Goal: Check status: Check status

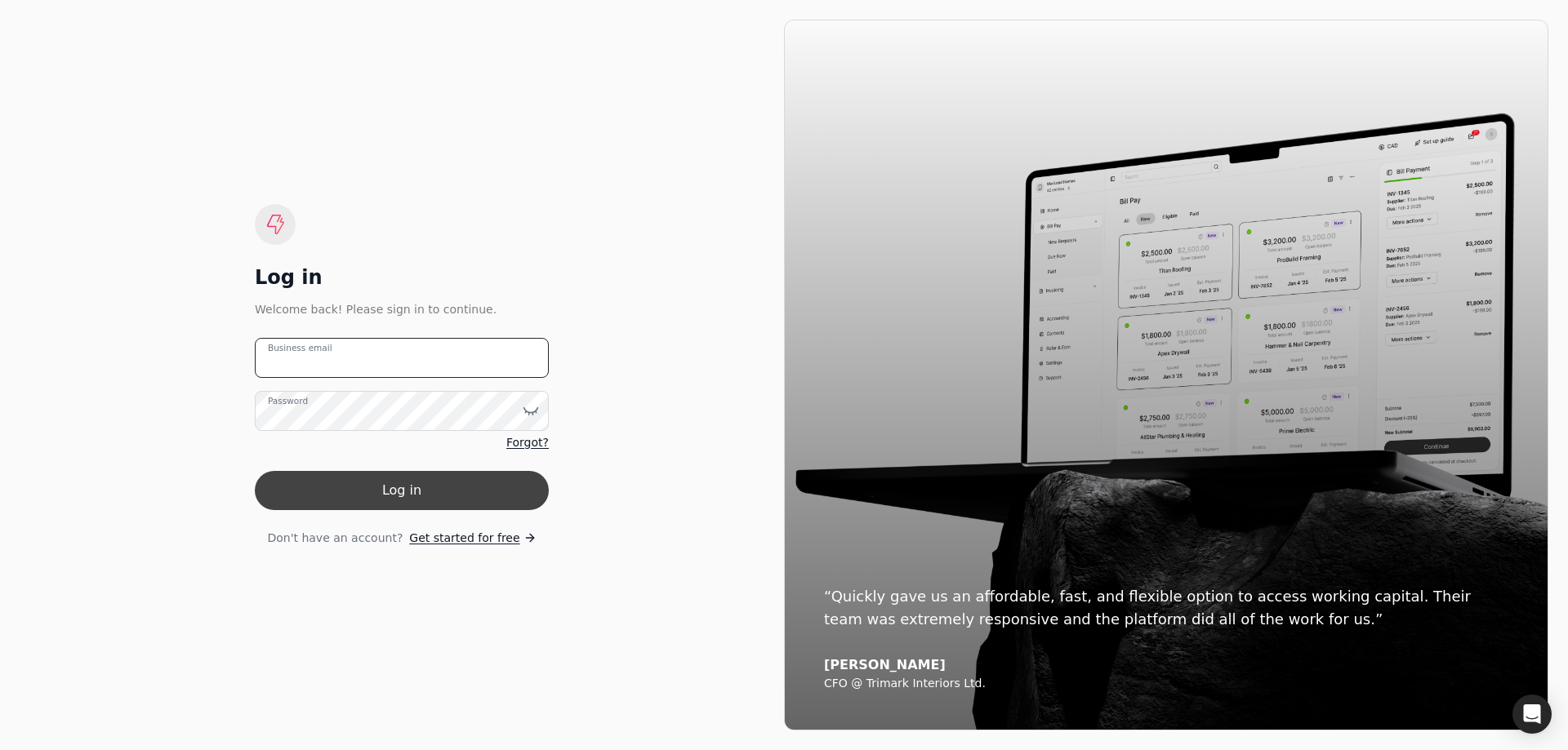
type email "[EMAIL_ADDRESS][PERSON_NAME][DOMAIN_NAME]"
click at [394, 493] on button "Log in" at bounding box center [402, 490] width 294 height 39
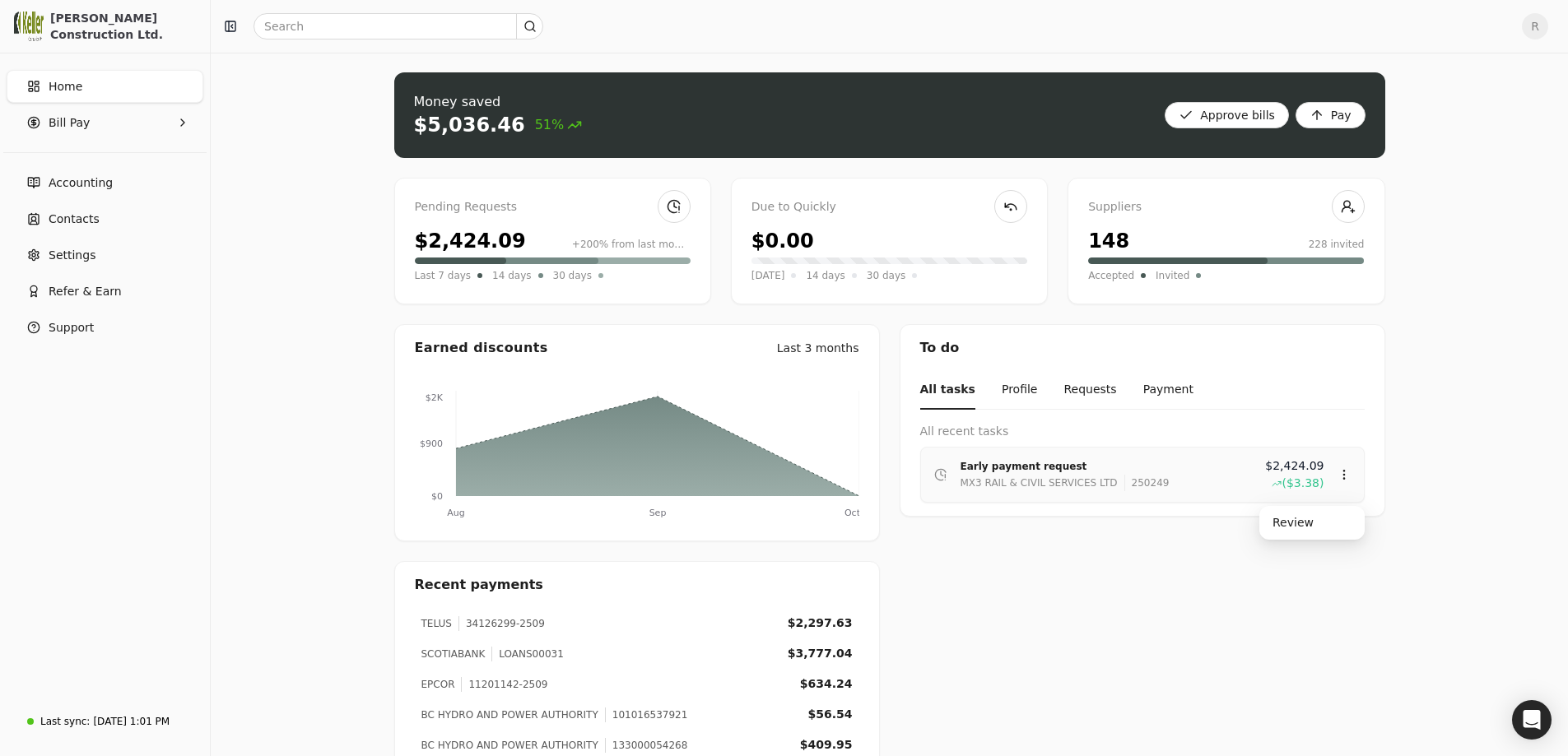
click at [1002, 474] on div "Early payment request" at bounding box center [1106, 467] width 292 height 16
click at [959, 479] on div "Early payment request MX3 RAIL & CIVIL SERVICES LTD 250249 $2,424.09 ($3.38)" at bounding box center [1142, 475] width 417 height 35
click at [1352, 479] on li "Early payment request MX3 RAIL & CIVIL SERVICES LTD 250249 $2,424.09 ($3.38) Ea…" at bounding box center [1141, 475] width 445 height 56
click at [1303, 524] on div "Review" at bounding box center [1312, 523] width 99 height 27
